Goal: Task Accomplishment & Management: Complete application form

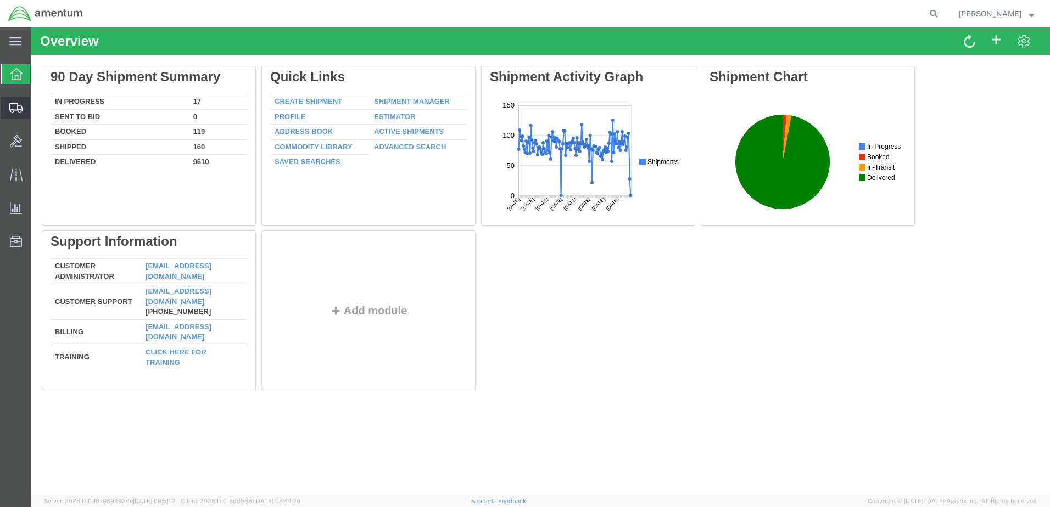
click at [0, 0] on span "Create Shipment" at bounding box center [0, 0] width 0 height 0
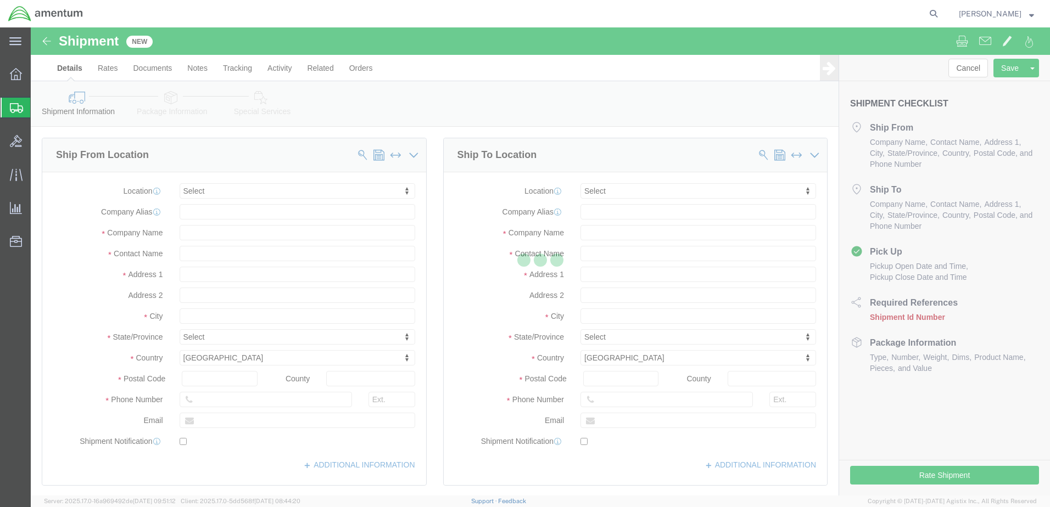
select select
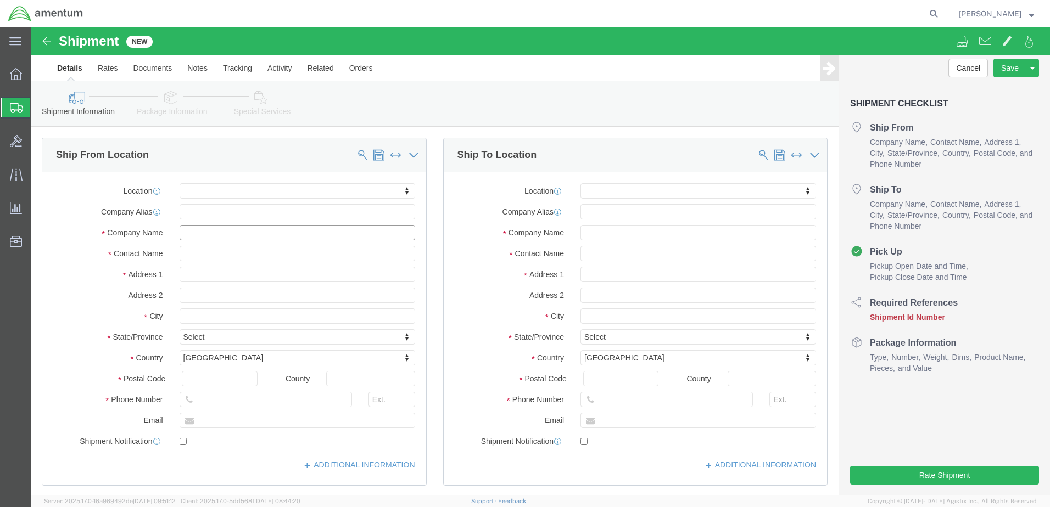
click input "text"
type input "Optima Aero"
click input "text"
type input "[PERSON_NAME]"
click input "text"
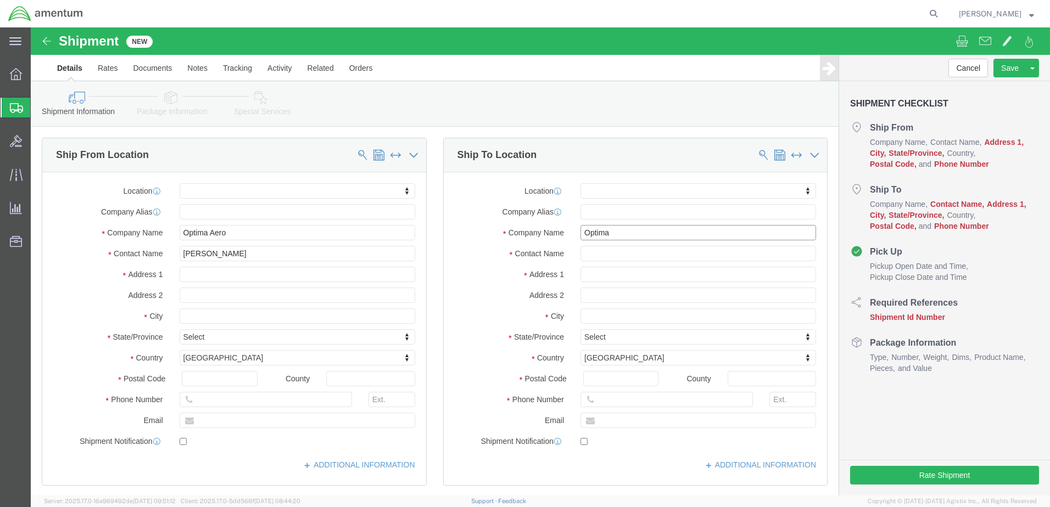
type input "Optima"
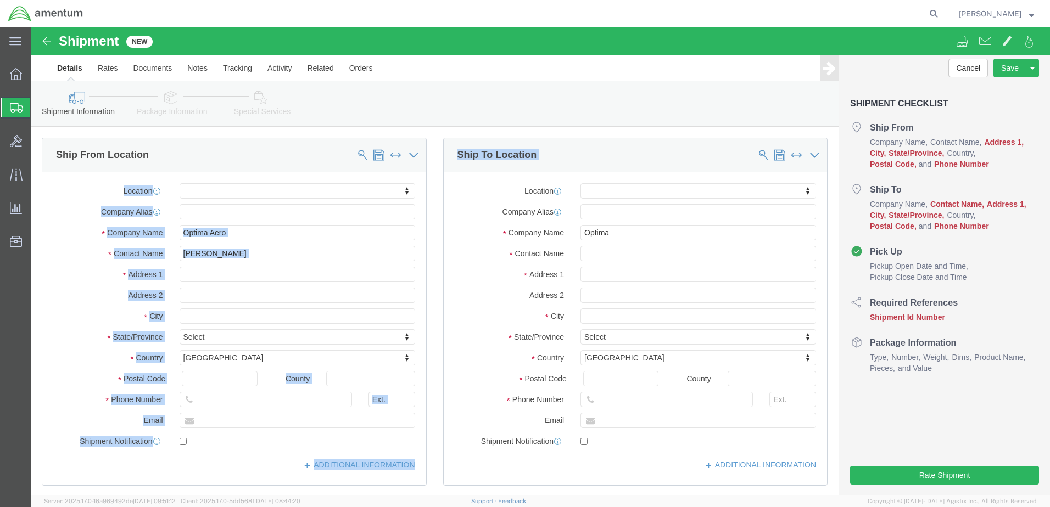
drag, startPoint x: 275, startPoint y: 136, endPoint x: 405, endPoint y: 144, distance: 130.4
click div "Ship From Location Location My Profile Location [PHONE_NUMBER] [PHONE_NUMBER] […"
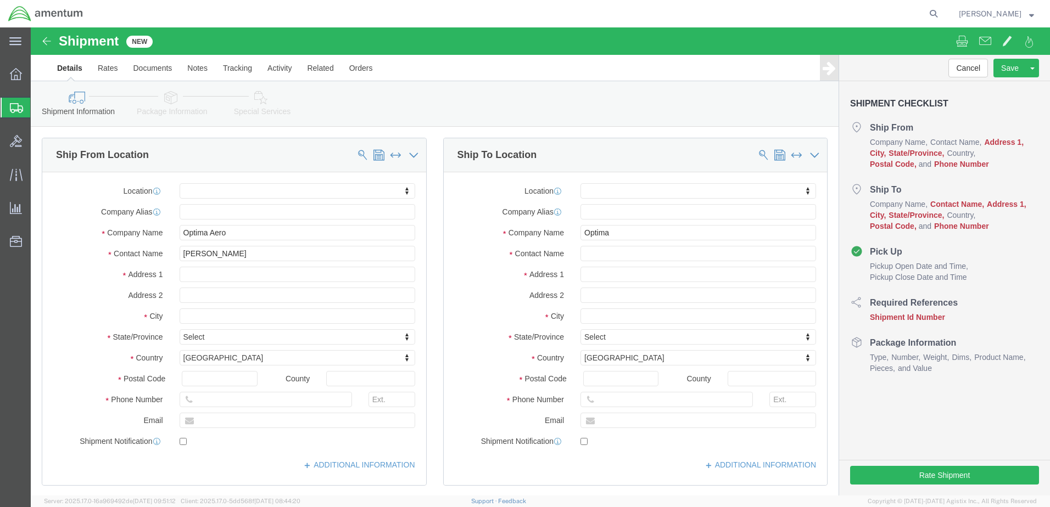
drag, startPoint x: 405, startPoint y: 144, endPoint x: 288, endPoint y: 142, distance: 117.0
click div "Ship From Location"
click at [937, 17] on icon at bounding box center [933, 13] width 15 height 15
click at [857, 14] on input "search" at bounding box center [759, 14] width 334 height 26
type input "391882233220"
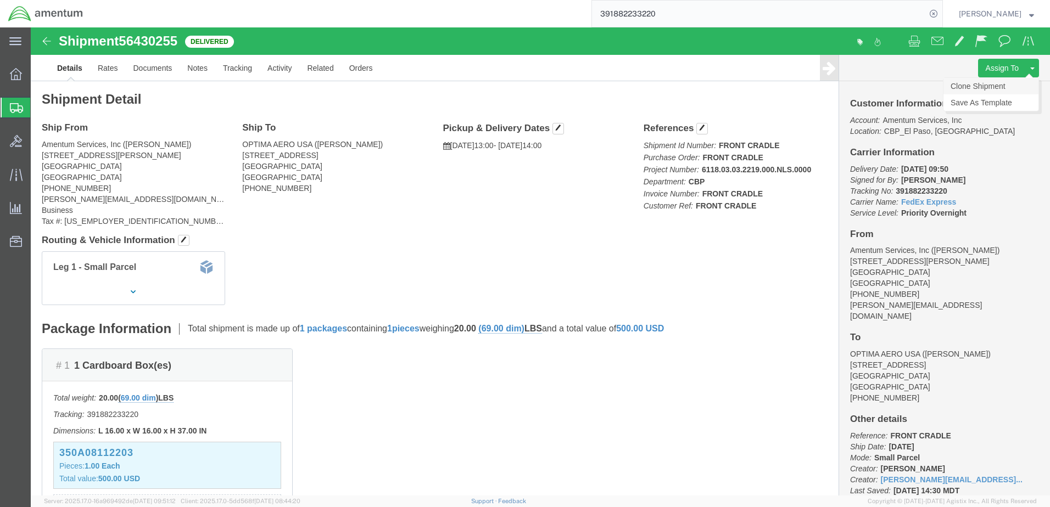
click link "Clone Shipment"
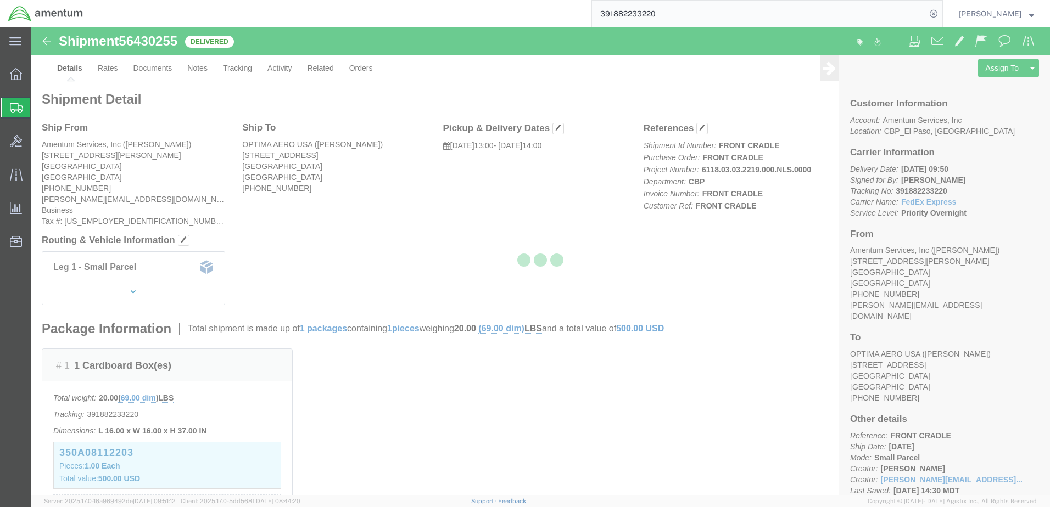
select select "49831"
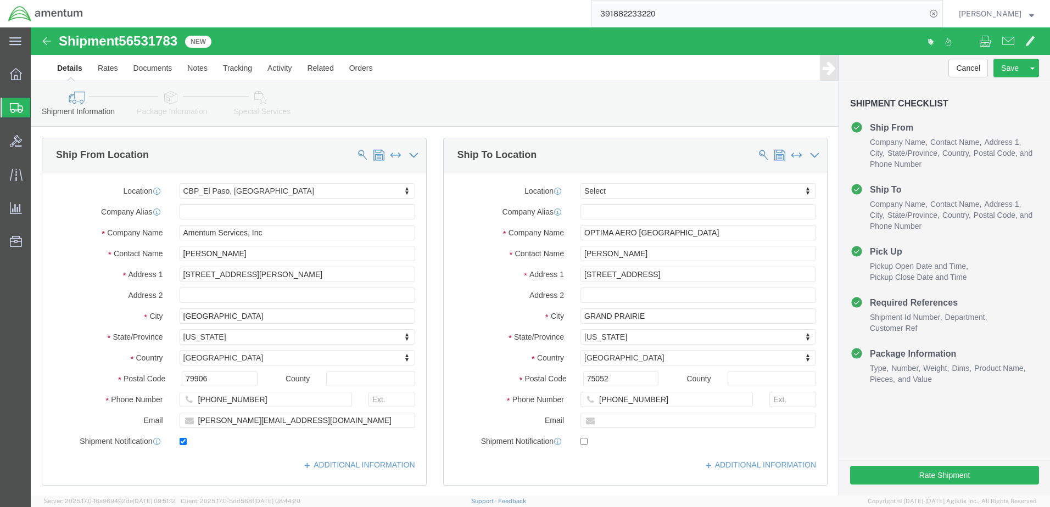
click span
select select
type input "OPTIMA AERO [GEOGRAPHIC_DATA]"
type input "[PERSON_NAME]"
type input "[STREET_ADDRESS]"
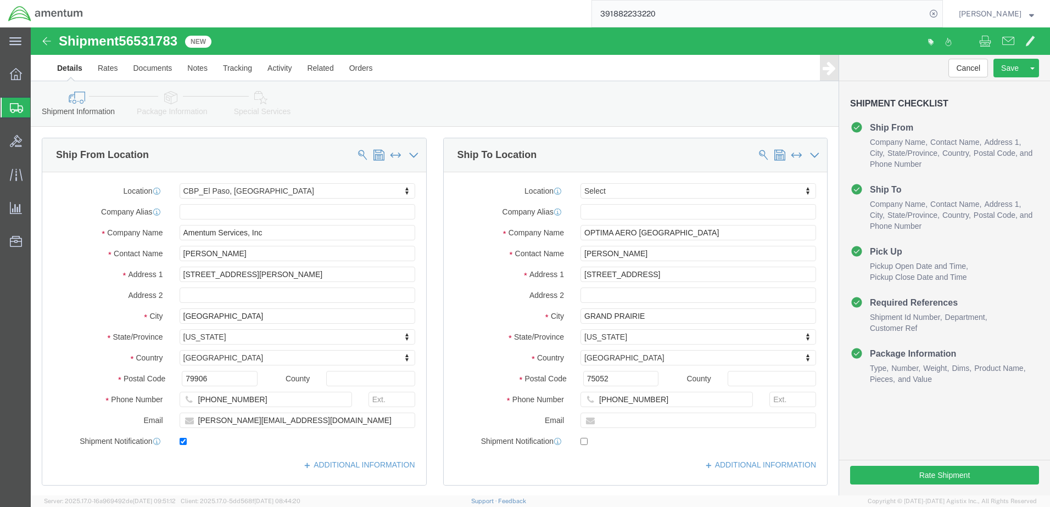
type input "GRAND PRAIRIE"
type input "75052"
type input "[PHONE_NUMBER]"
select select "49831"
type input "Amentum Services, Inc"
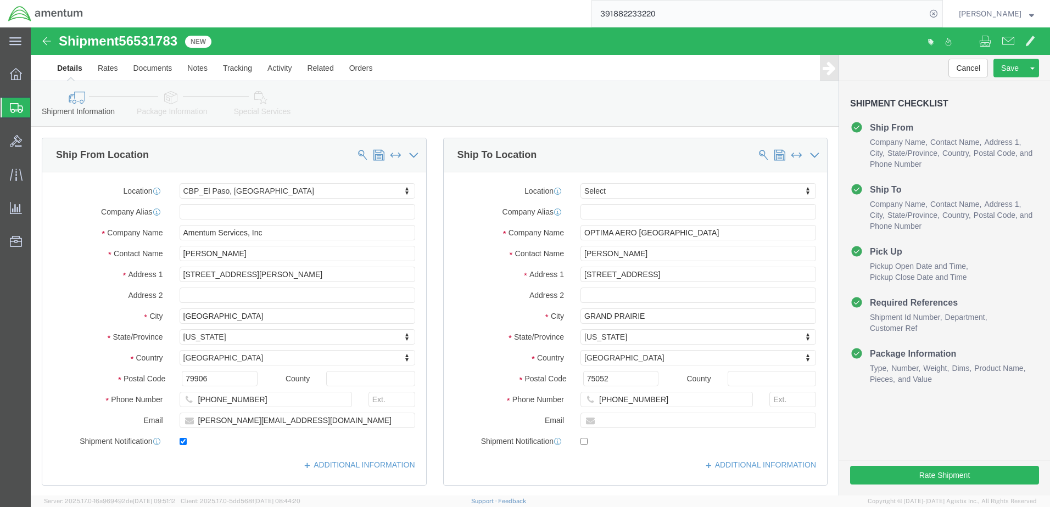
type input "[PERSON_NAME]"
type input "[STREET_ADDRESS][PERSON_NAME]"
type input "[GEOGRAPHIC_DATA]"
type input "79906"
type input "[PHONE_NUMBER]"
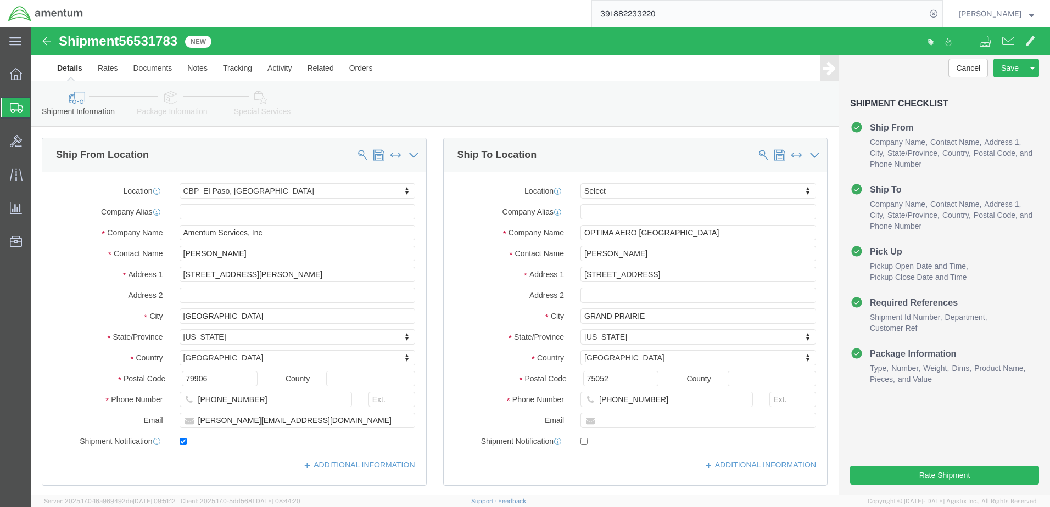
type input "[PERSON_NAME][EMAIL_ADDRESS][DOMAIN_NAME]"
checkbox input "false"
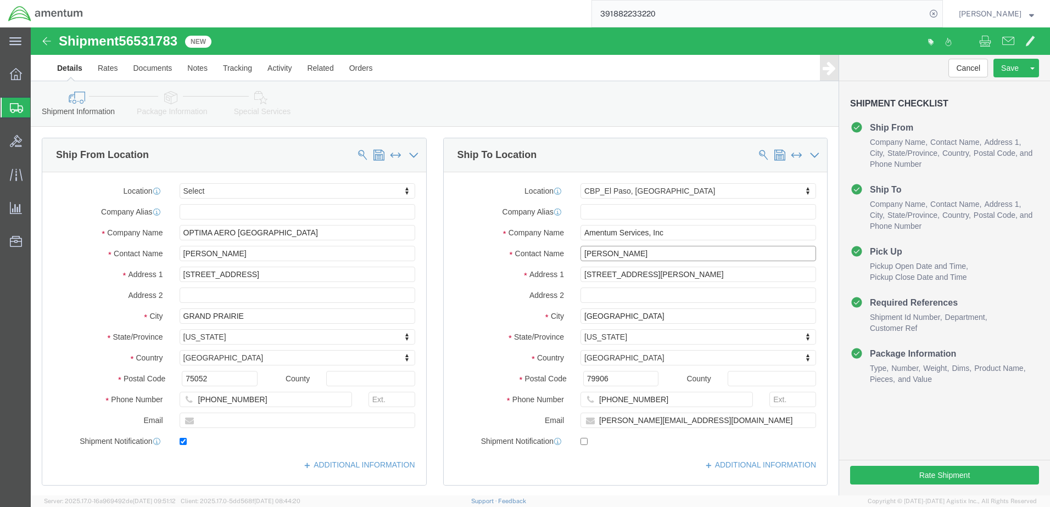
drag, startPoint x: 622, startPoint y: 229, endPoint x: 530, endPoint y: 242, distance: 92.6
click div "Location [GEOGRAPHIC_DATA] Select My Profile Location [PHONE_NUMBER] [PHONE_NUM…"
type input "[PERSON_NAME]"
click input "[PERSON_NAME][EMAIL_ADDRESS][DOMAIN_NAME]"
drag, startPoint x: 661, startPoint y: 392, endPoint x: 553, endPoint y: 393, distance: 108.8
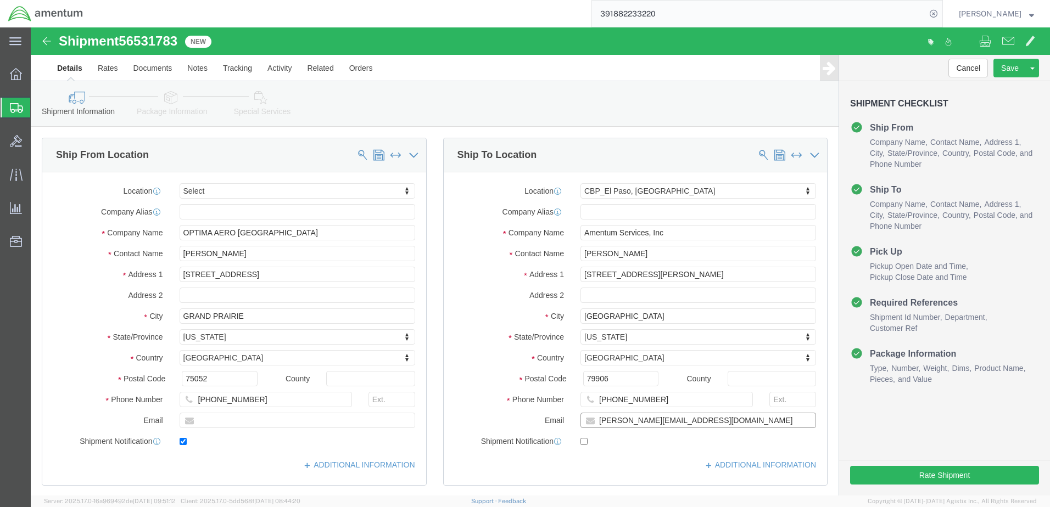
click div "[PERSON_NAME][EMAIL_ADDRESS][DOMAIN_NAME]"
type input "[PERSON_NAME][EMAIL_ADDRESS][DOMAIN_NAME]"
checkbox input "true"
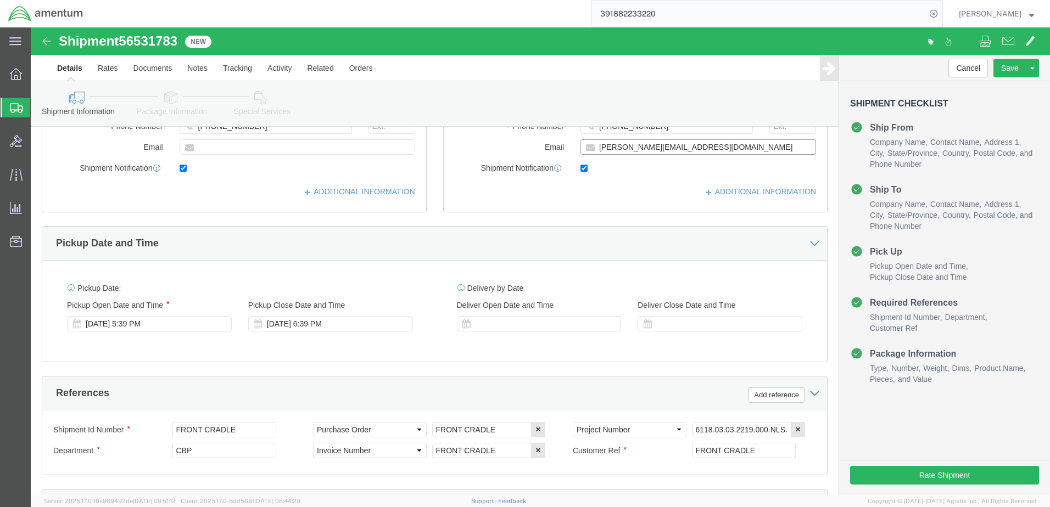
scroll to position [275, 0]
click input "FRONT CRADLE"
type input "FRONT CRADLE RETURN"
click input "FRONT CRADLE"
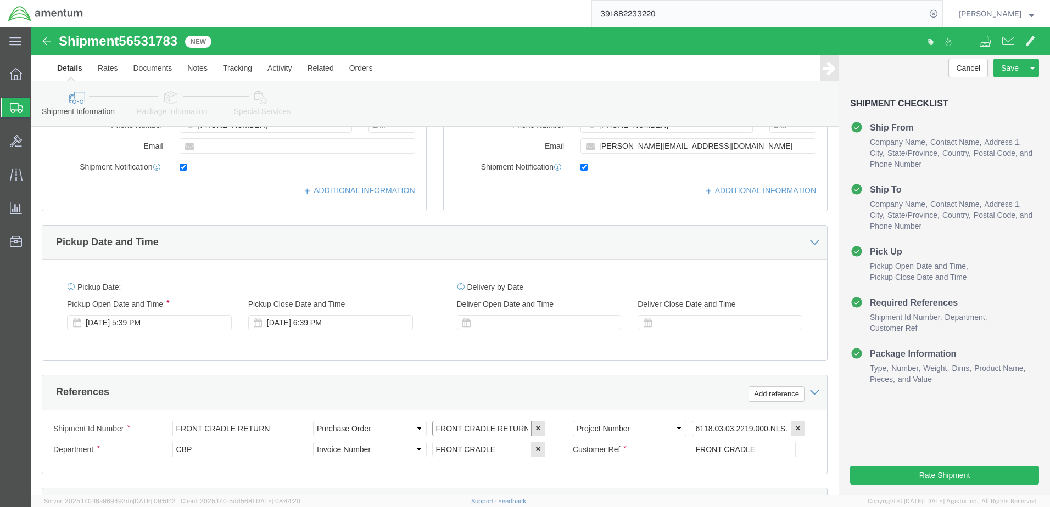
scroll to position [0, 3]
type input "FRONT CRADLE RETURN"
click input "FRONT CRADLE"
type input "FRONT CRADLE RETURN"
click input "FRONT CRADLE"
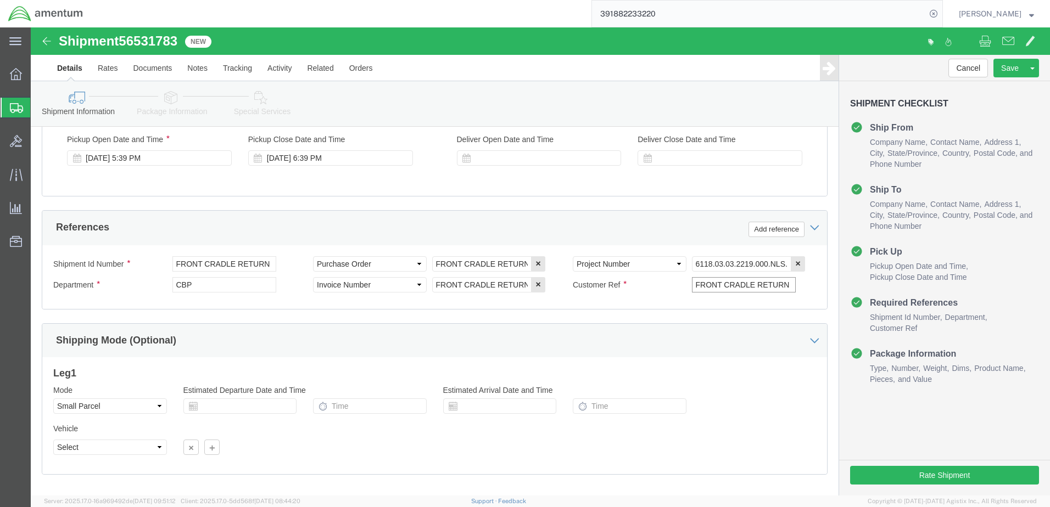
scroll to position [495, 0]
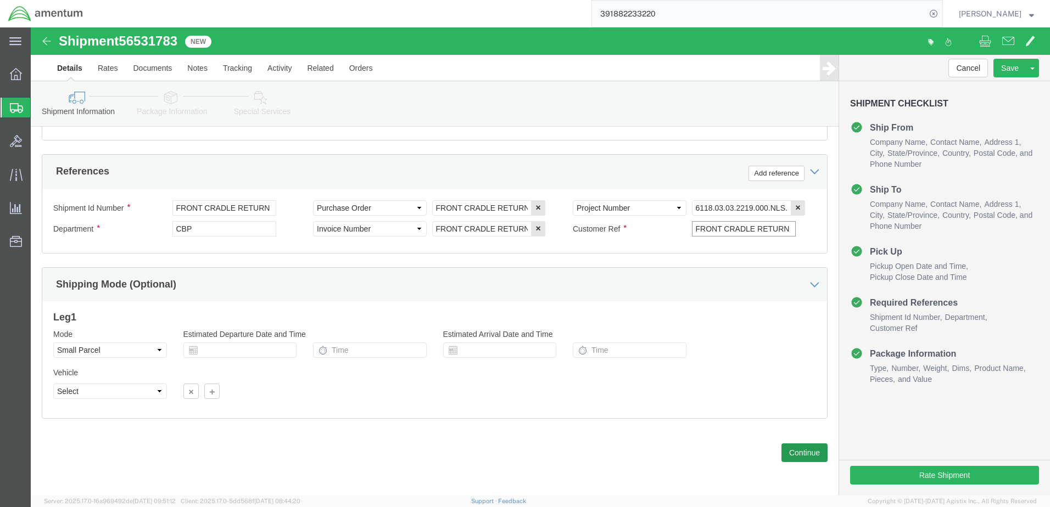
type input "FRONT CRADLE RETURN"
click button "Continue"
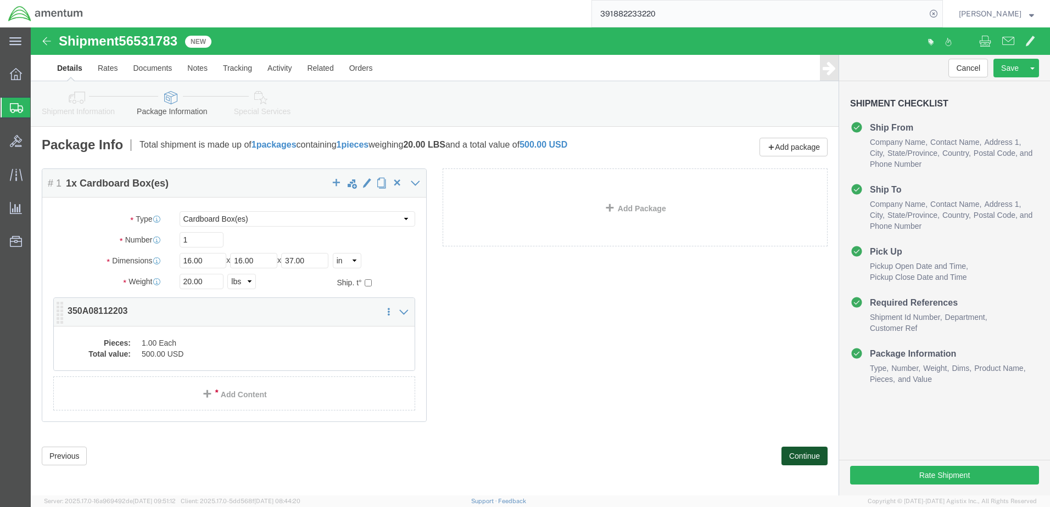
scroll to position [3, 0]
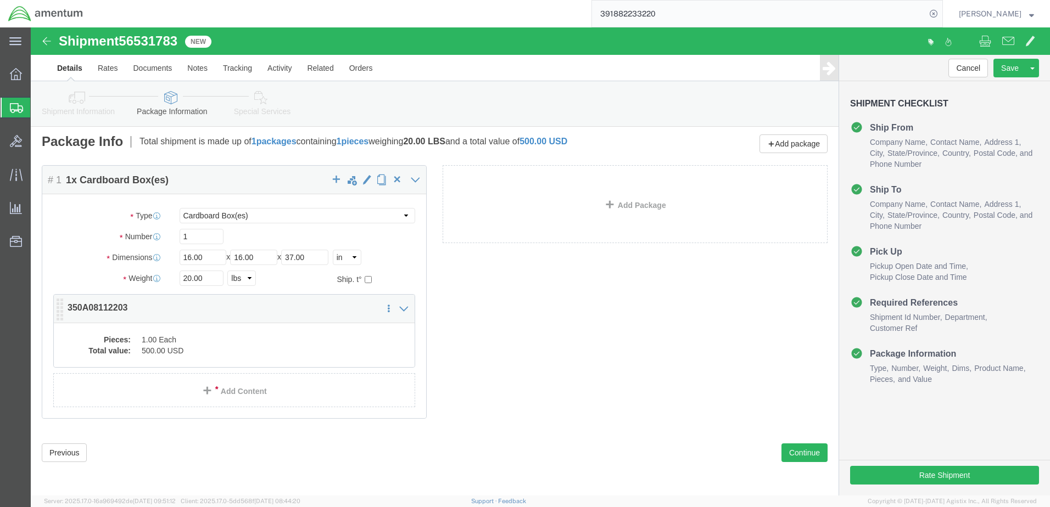
click dd "500.00 USD"
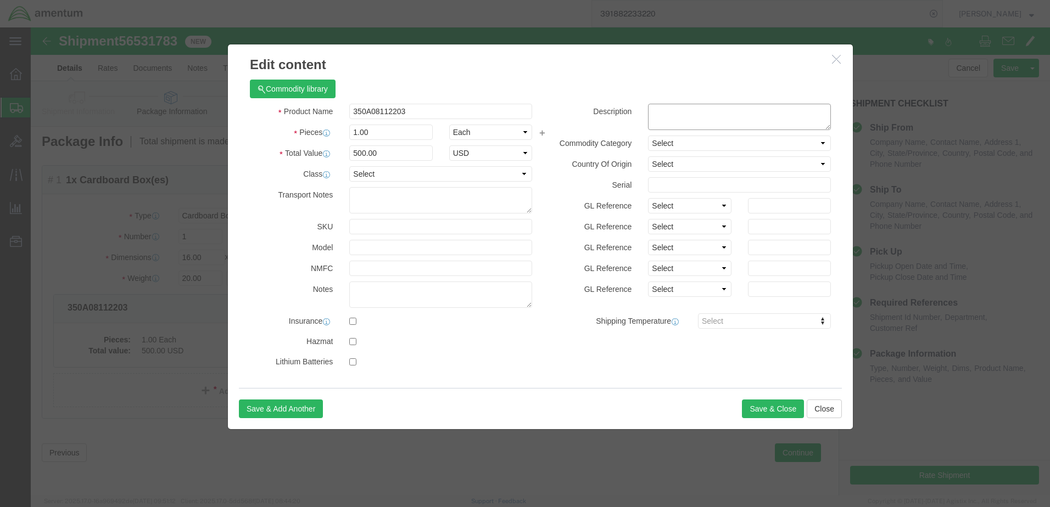
click textarea
type textarea "FOWARD CRADLE RETURN 350A08112203"
click button "Save & Close"
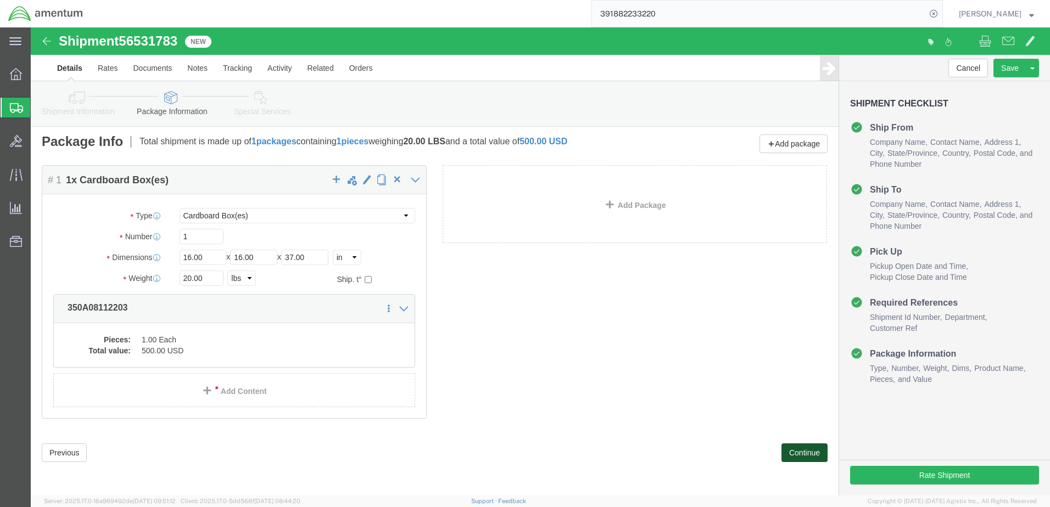
click button "Continue"
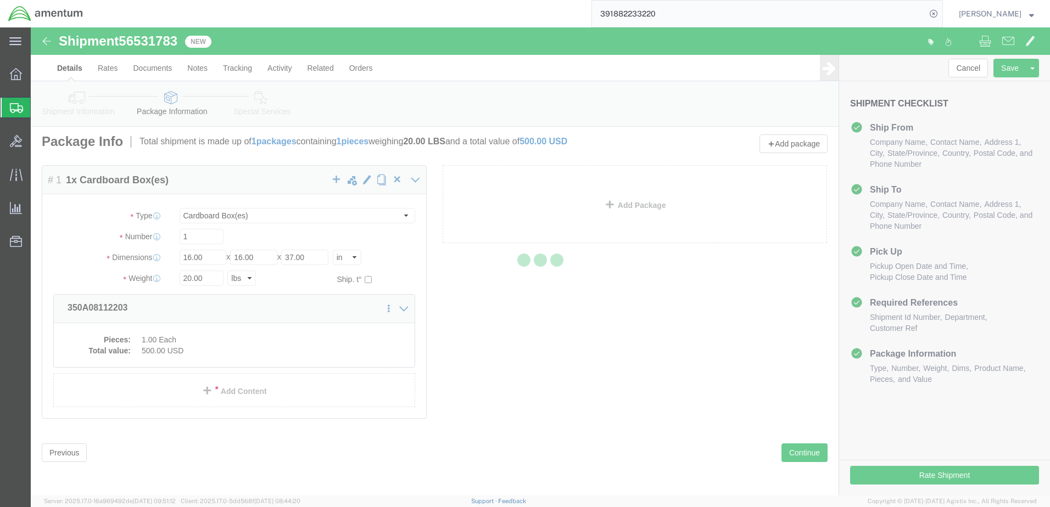
select select
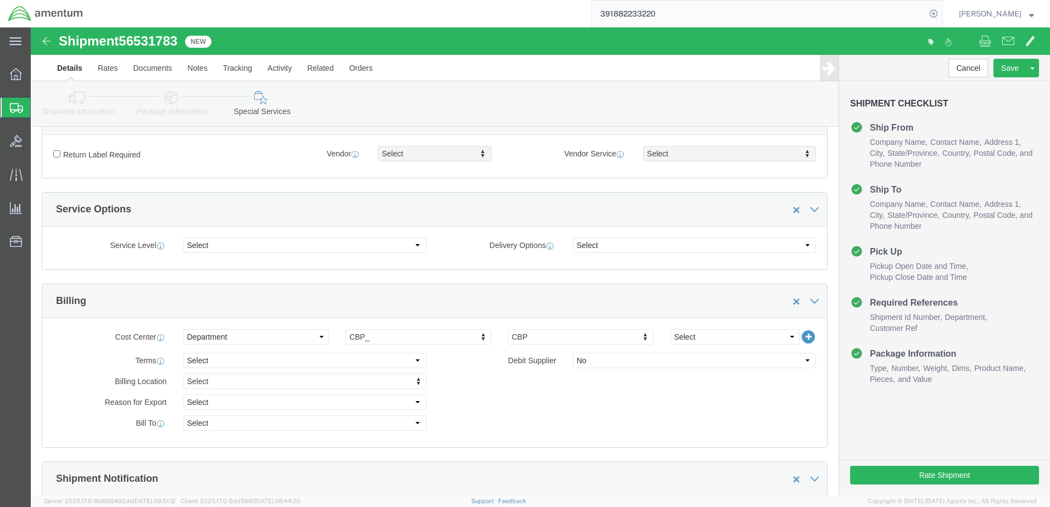
scroll to position [333, 0]
click select "Select Buyer Cost Center Department Operations Number Order Number Sales Person"
select select "COSTCENTER"
click select "Select Buyer Cost Center Department Operations Number Order Number Sales Person"
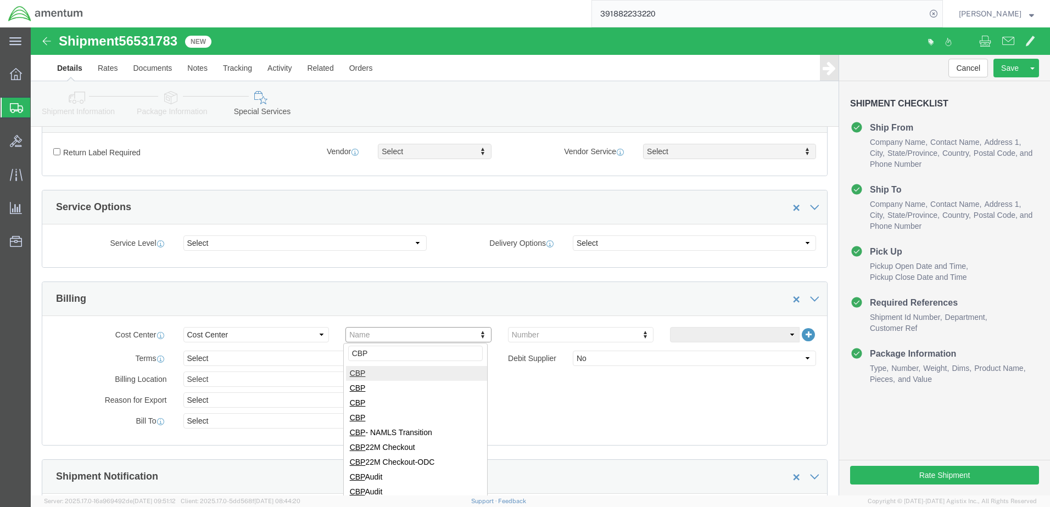
type input "CBP"
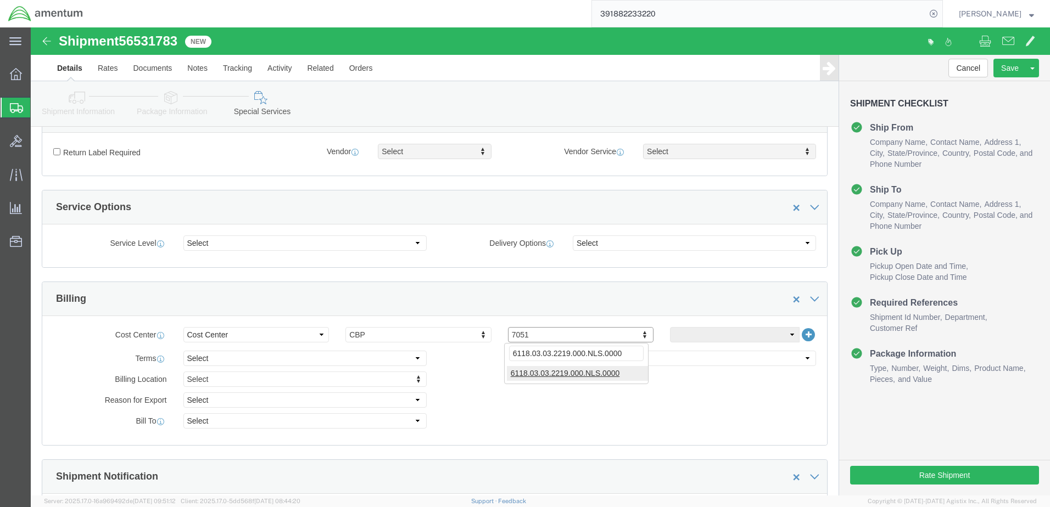
type input "6118.03.03.2219.000.NLS.0000"
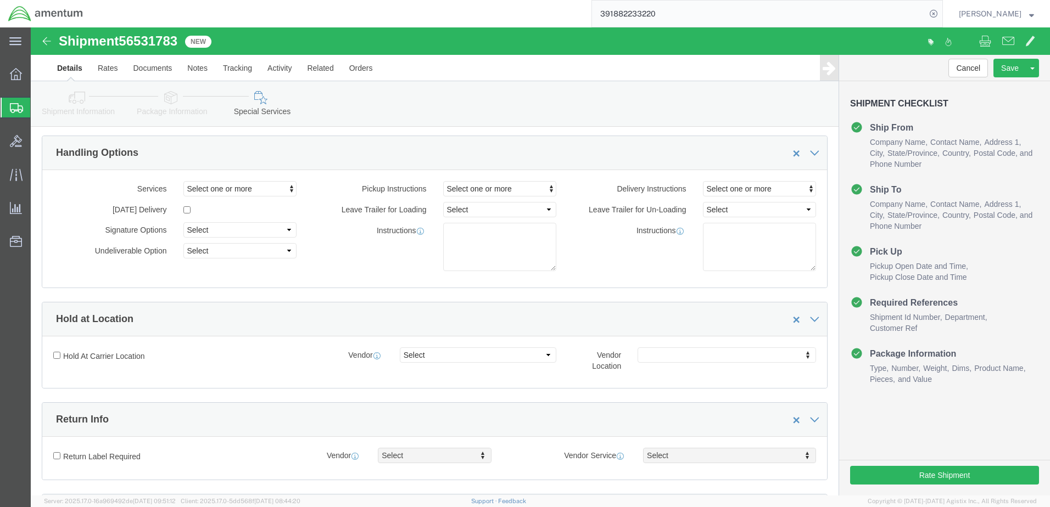
scroll to position [0, 0]
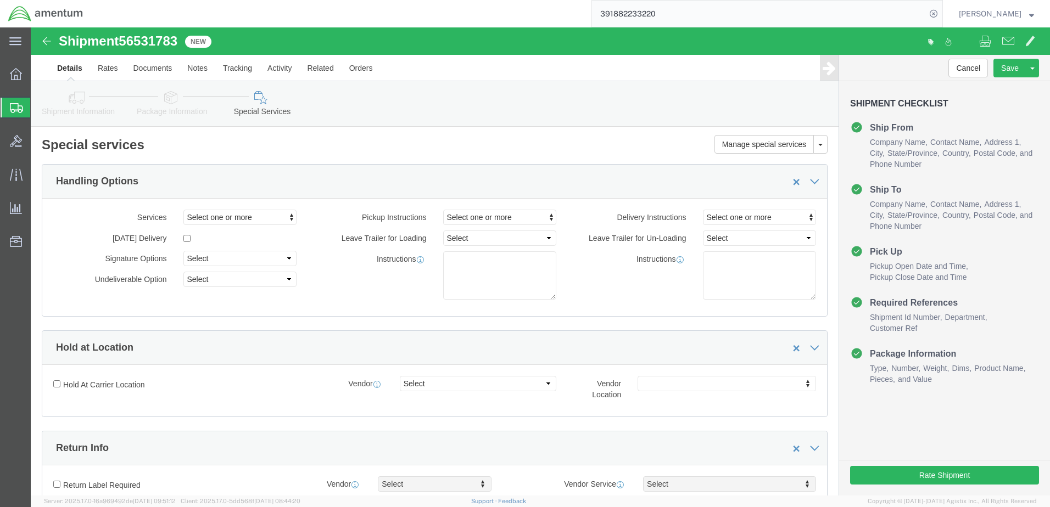
click link "Shipment Information"
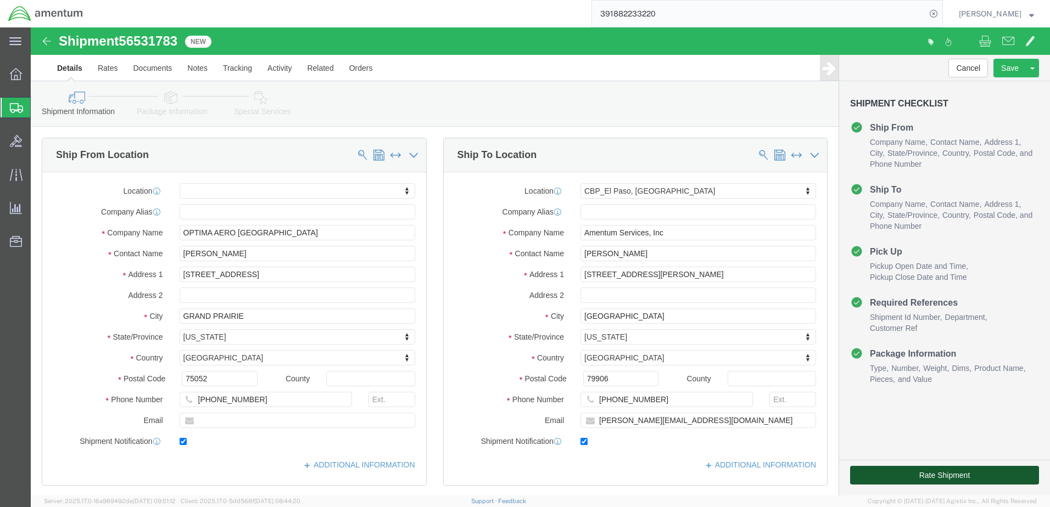
click button "Rate Shipment"
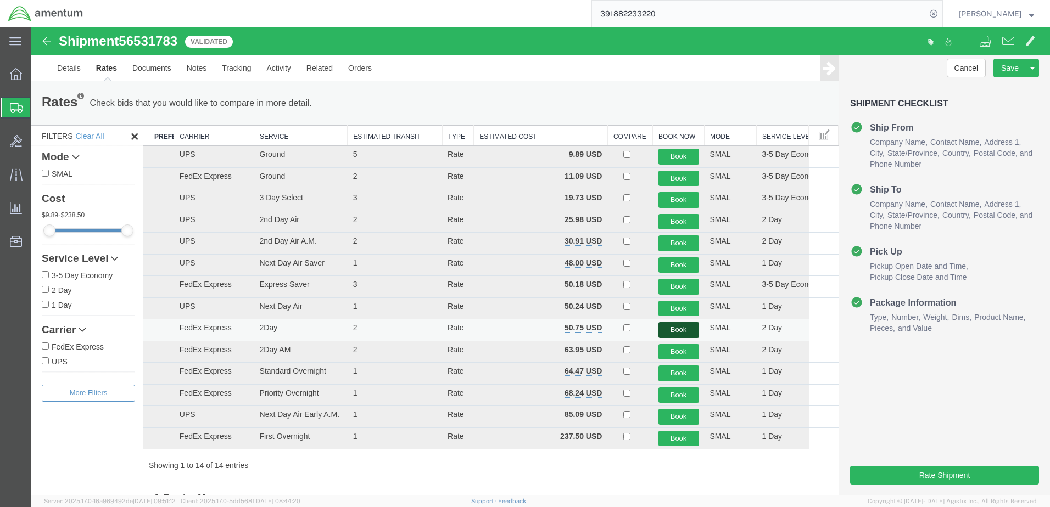
click at [659, 331] on button "Book" at bounding box center [679, 330] width 41 height 16
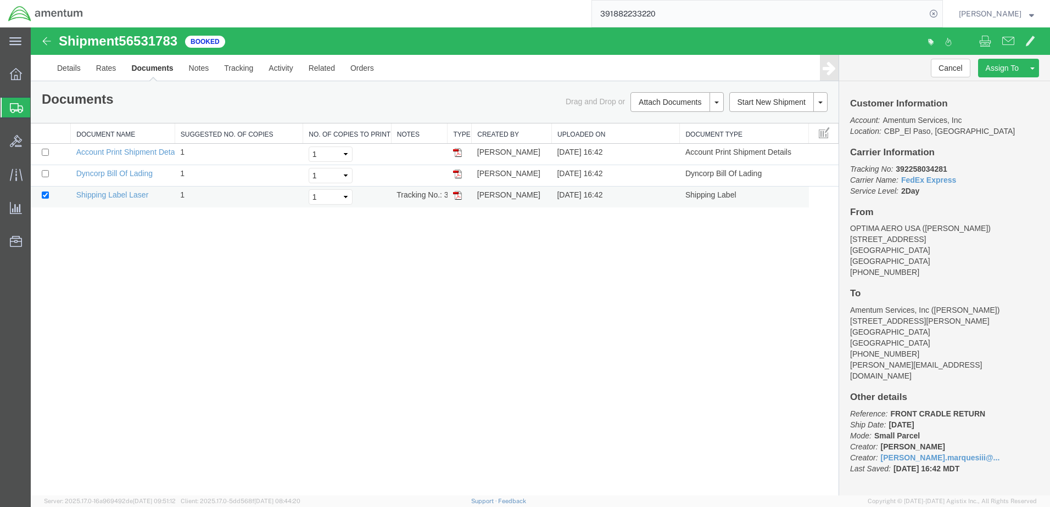
click at [459, 196] on img at bounding box center [457, 195] width 9 height 9
